Goal: Task Accomplishment & Management: Manage account settings

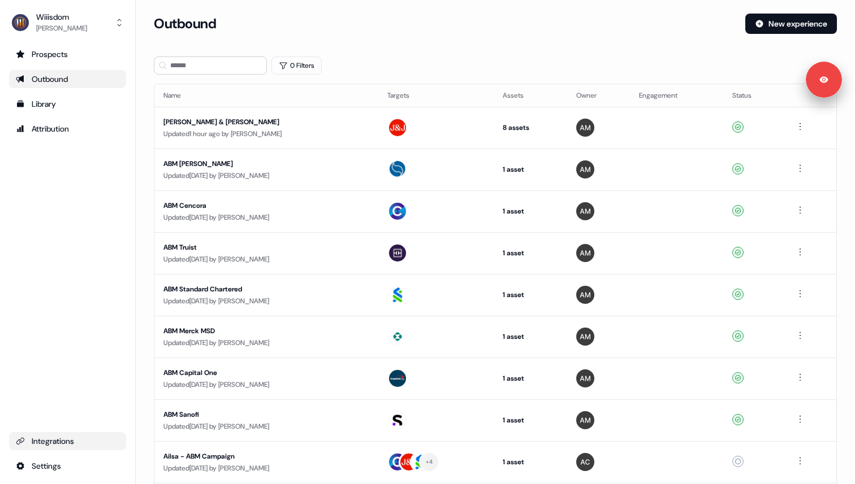
click at [44, 440] on div "Integrations" at bounding box center [67, 441] width 103 height 11
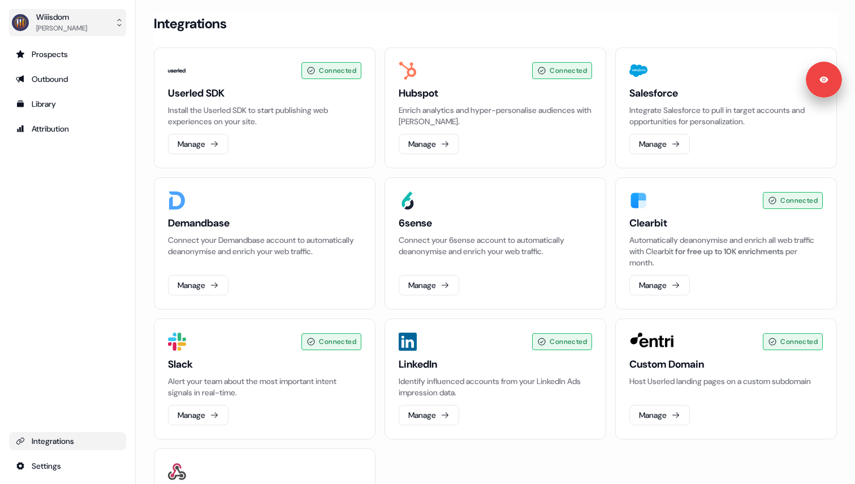
click at [57, 34] on button "Wiiisdom [PERSON_NAME]" at bounding box center [67, 22] width 117 height 27
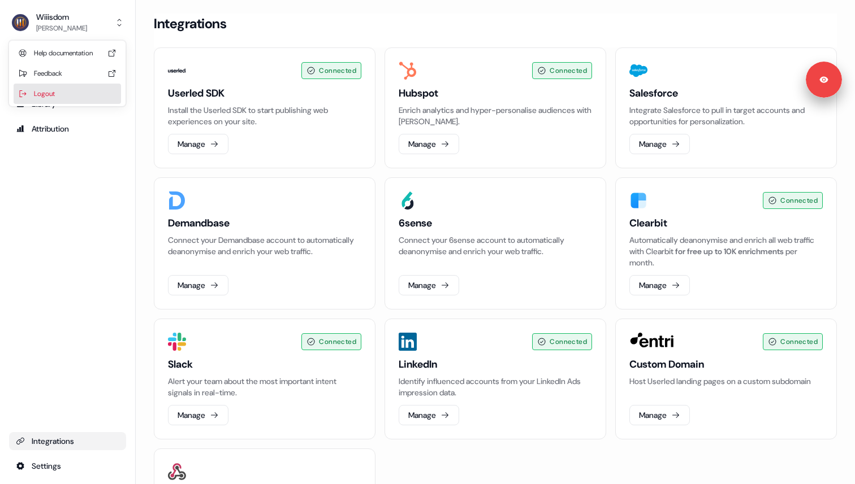
click at [56, 93] on div "Logout" at bounding box center [67, 94] width 107 height 20
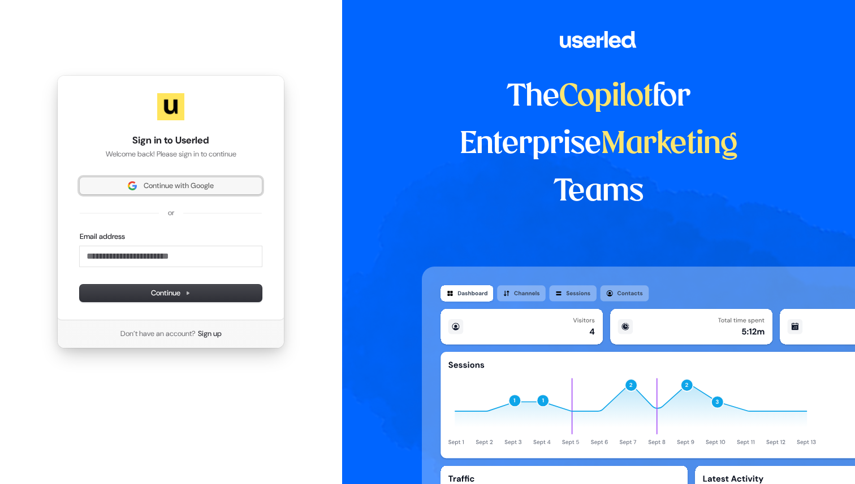
click at [160, 192] on button "Continue with Google" at bounding box center [171, 185] width 182 height 17
